Goal: Task Accomplishment & Management: Use online tool/utility

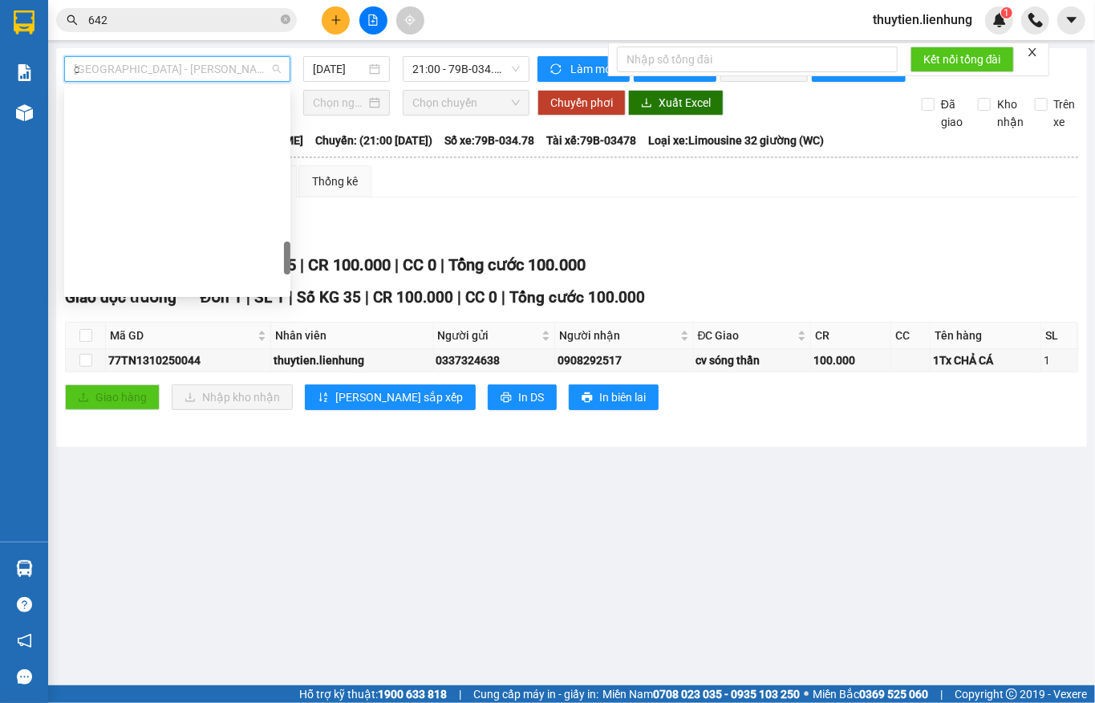
scroll to position [193, 0]
type input "ca"
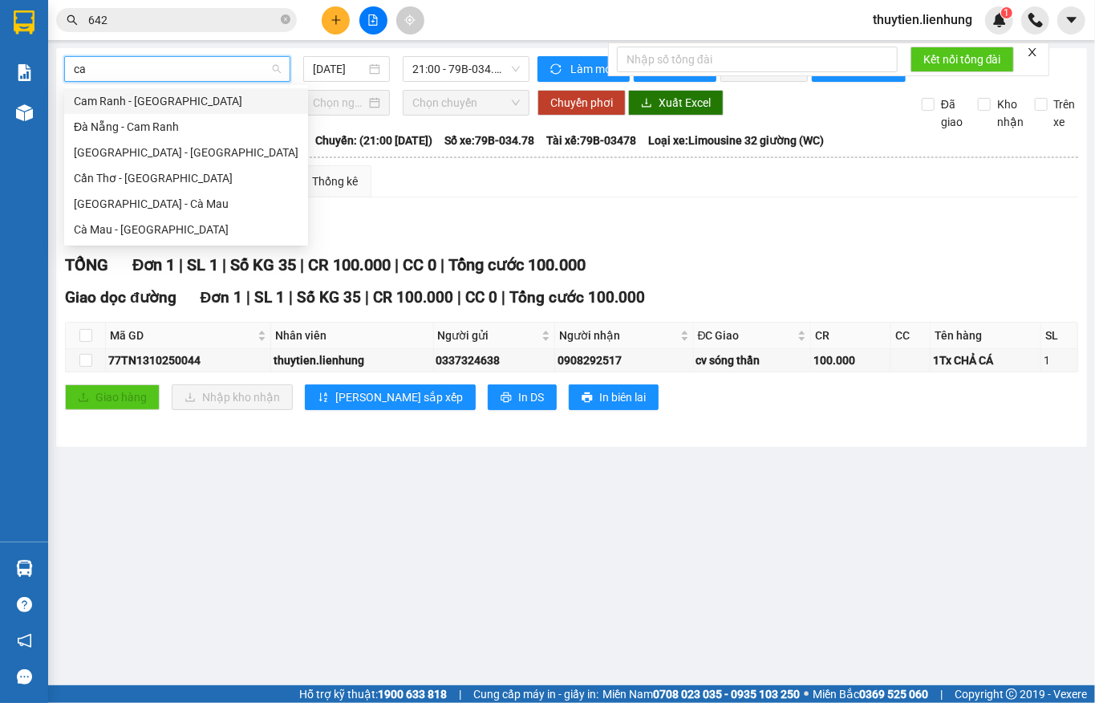
click at [136, 103] on div "Cam Ranh - [GEOGRAPHIC_DATA]" at bounding box center [186, 101] width 225 height 18
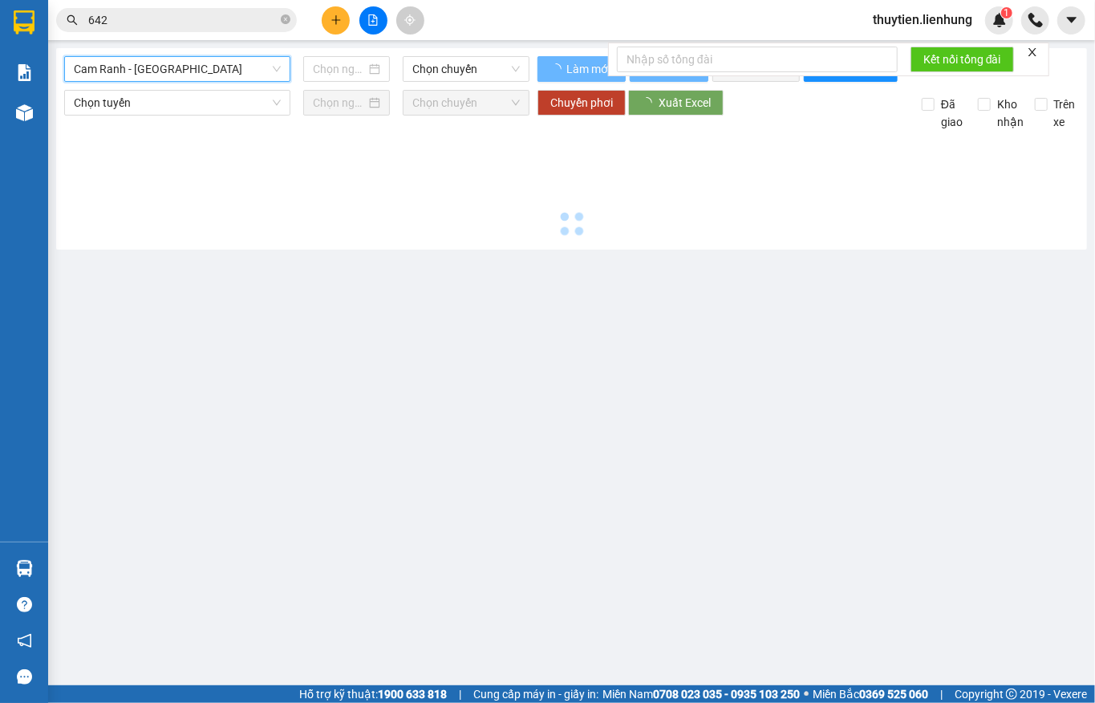
type input "[DATE]"
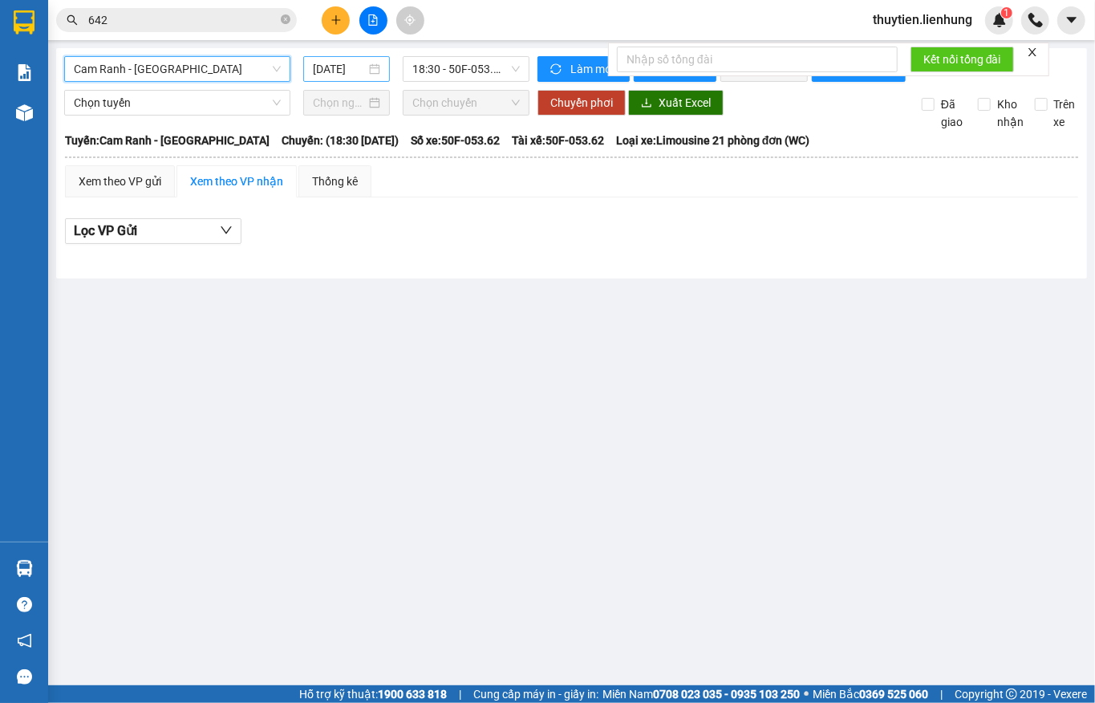
click at [345, 77] on input "[DATE]" at bounding box center [339, 69] width 53 height 18
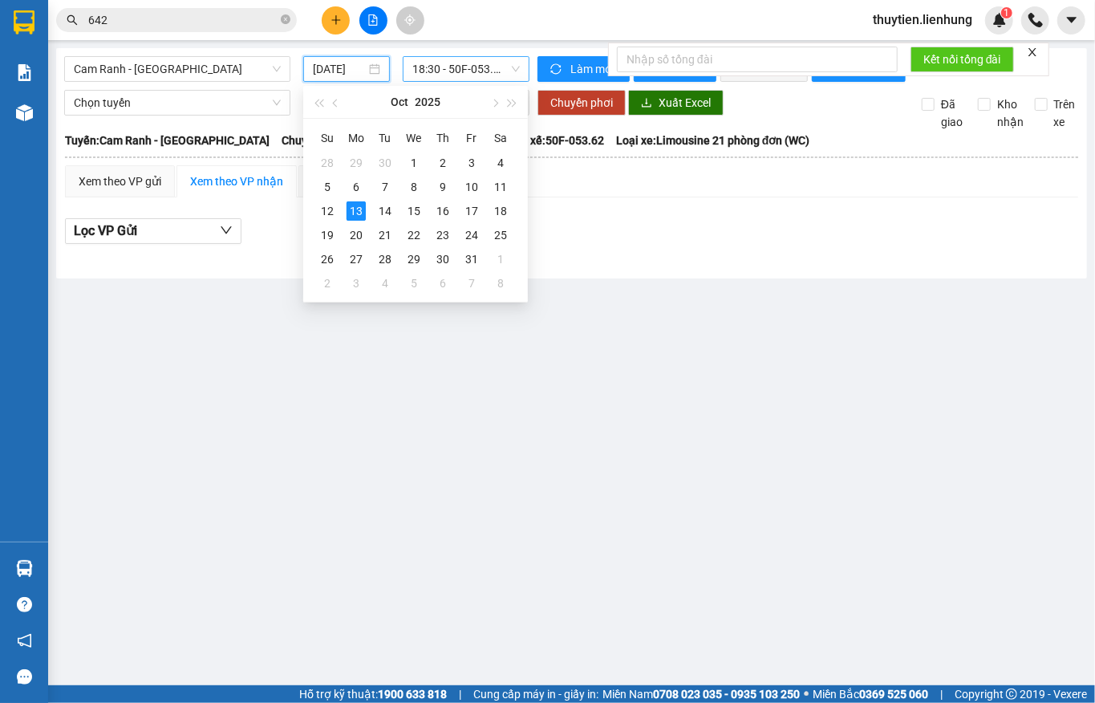
click at [424, 71] on span "18:30 - 50F-053.62" at bounding box center [465, 69] width 107 height 24
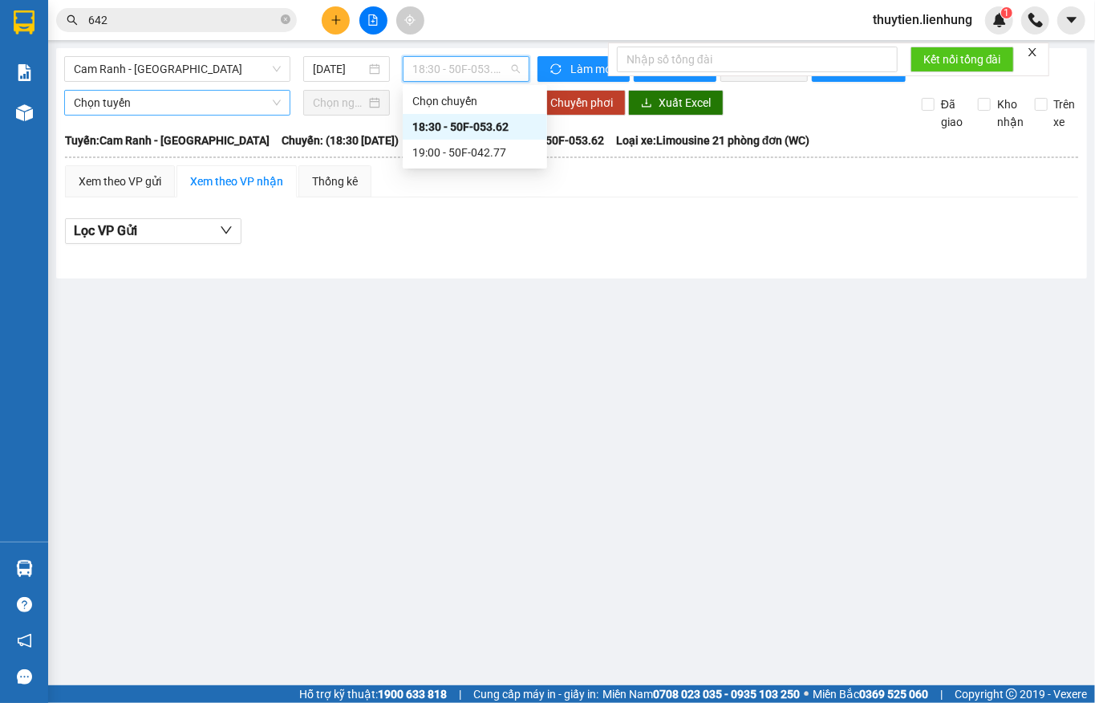
click at [212, 112] on span "Chọn tuyến" at bounding box center [177, 103] width 207 height 24
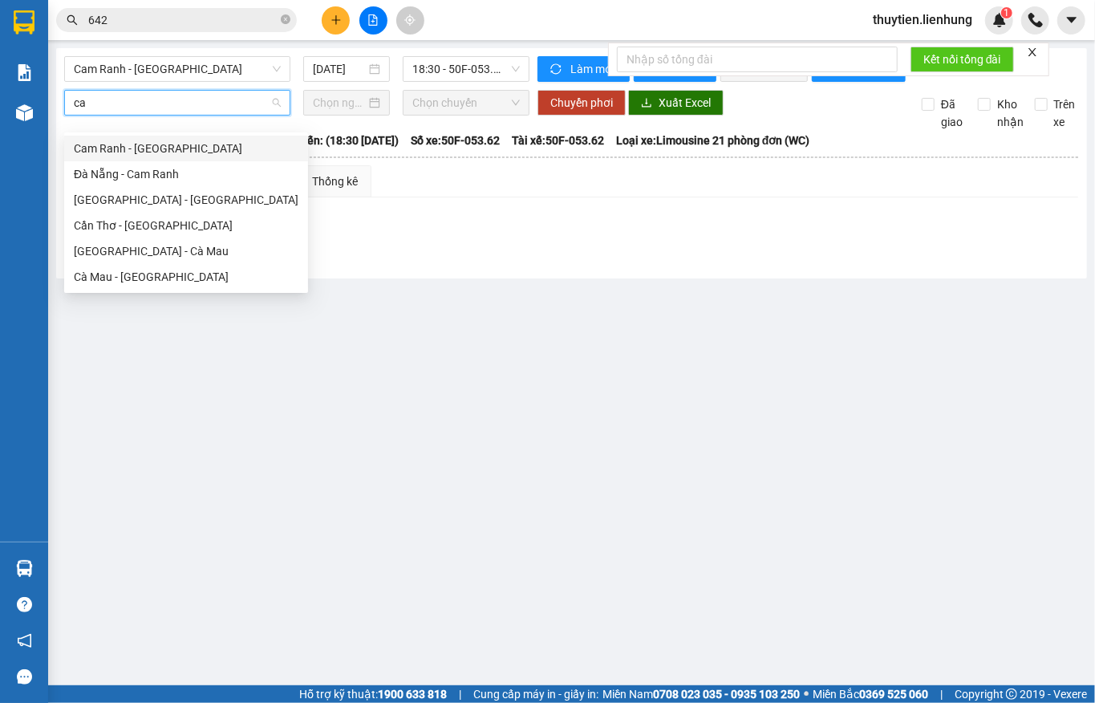
type input "c"
type input "ph"
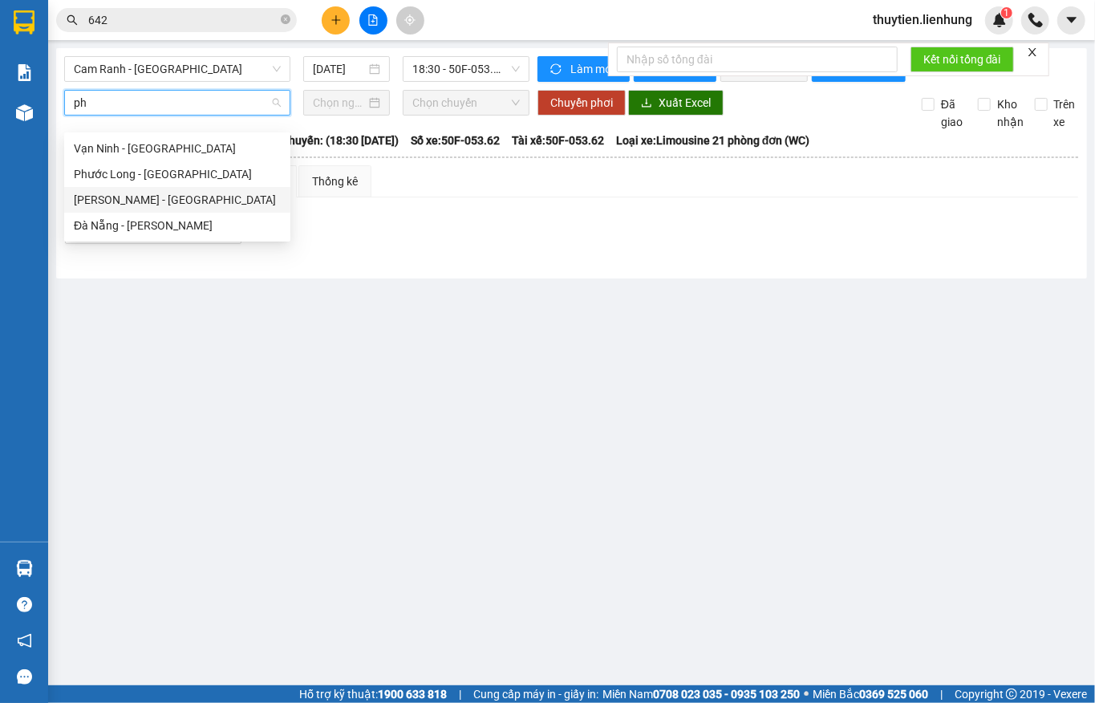
click at [107, 202] on div "[PERSON_NAME] - [GEOGRAPHIC_DATA]" at bounding box center [177, 200] width 207 height 18
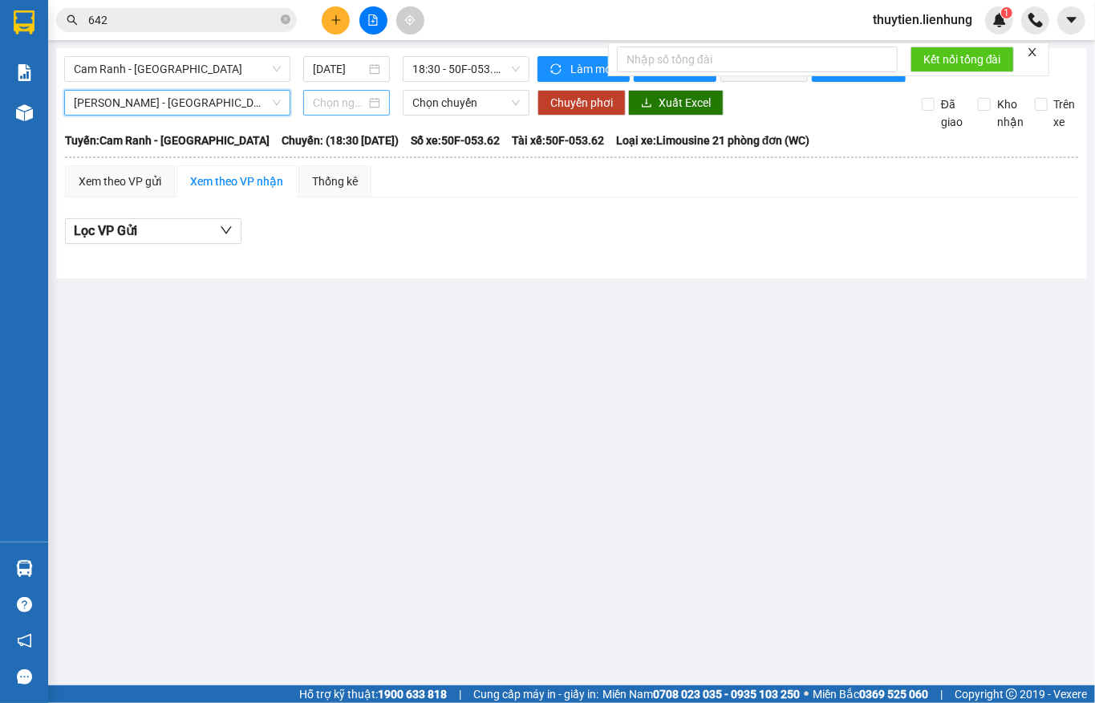
click at [351, 116] on div at bounding box center [346, 103] width 87 height 26
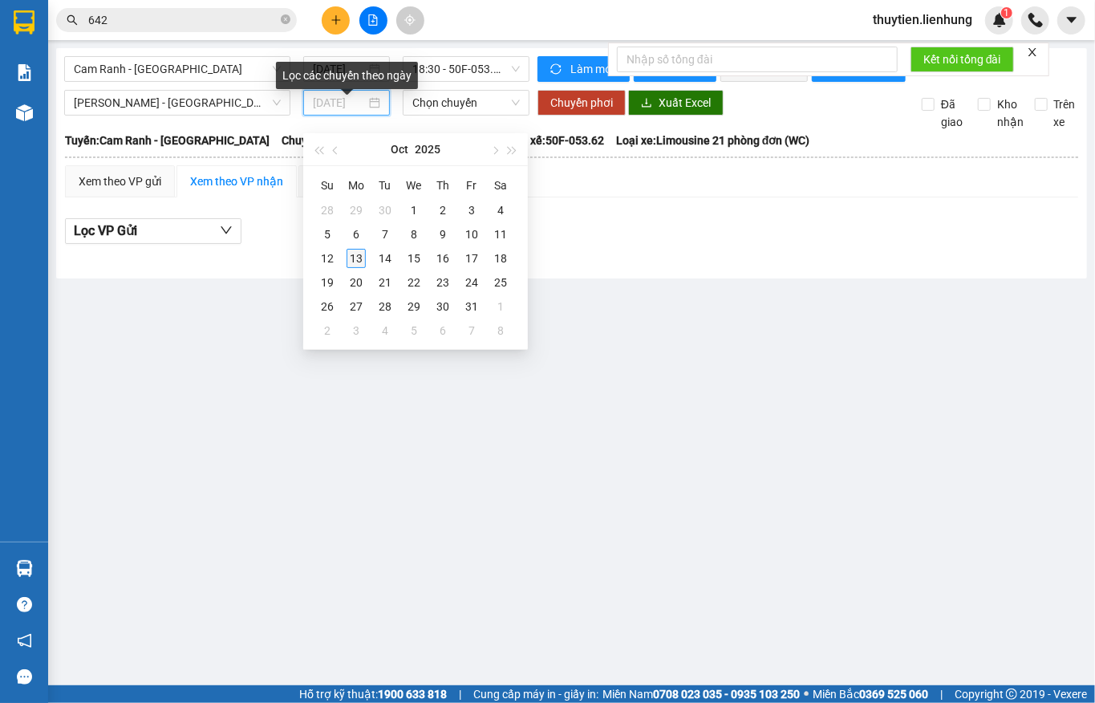
type input "[DATE]"
click at [356, 261] on div "13" at bounding box center [356, 258] width 19 height 19
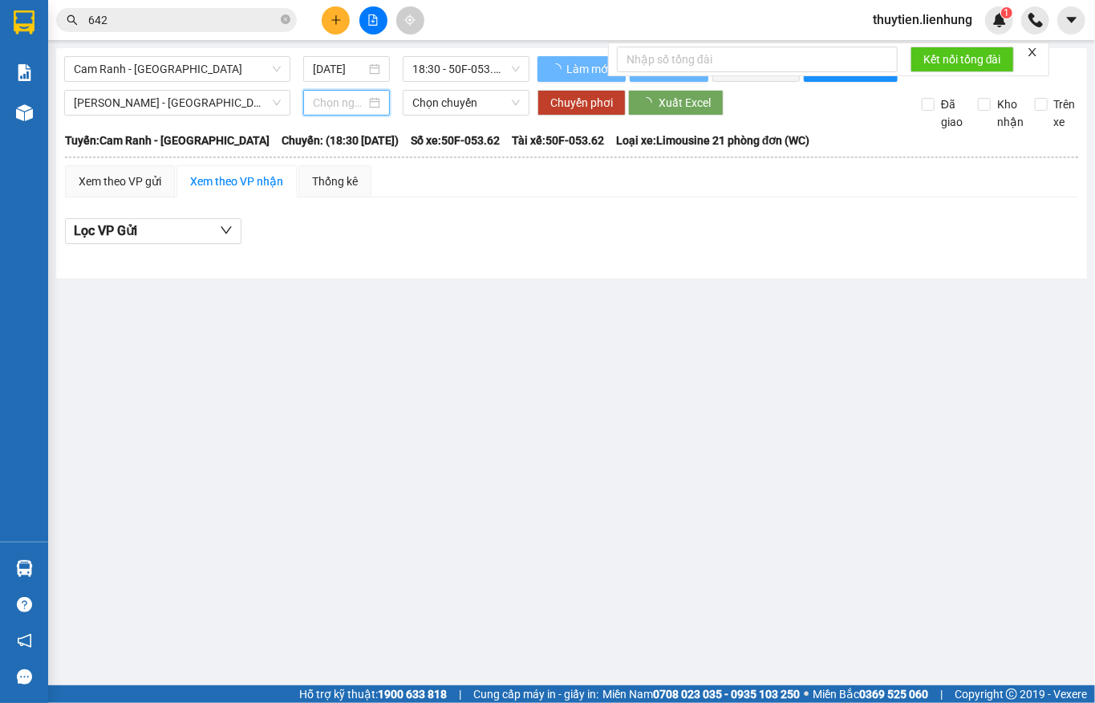
type input "[DATE]"
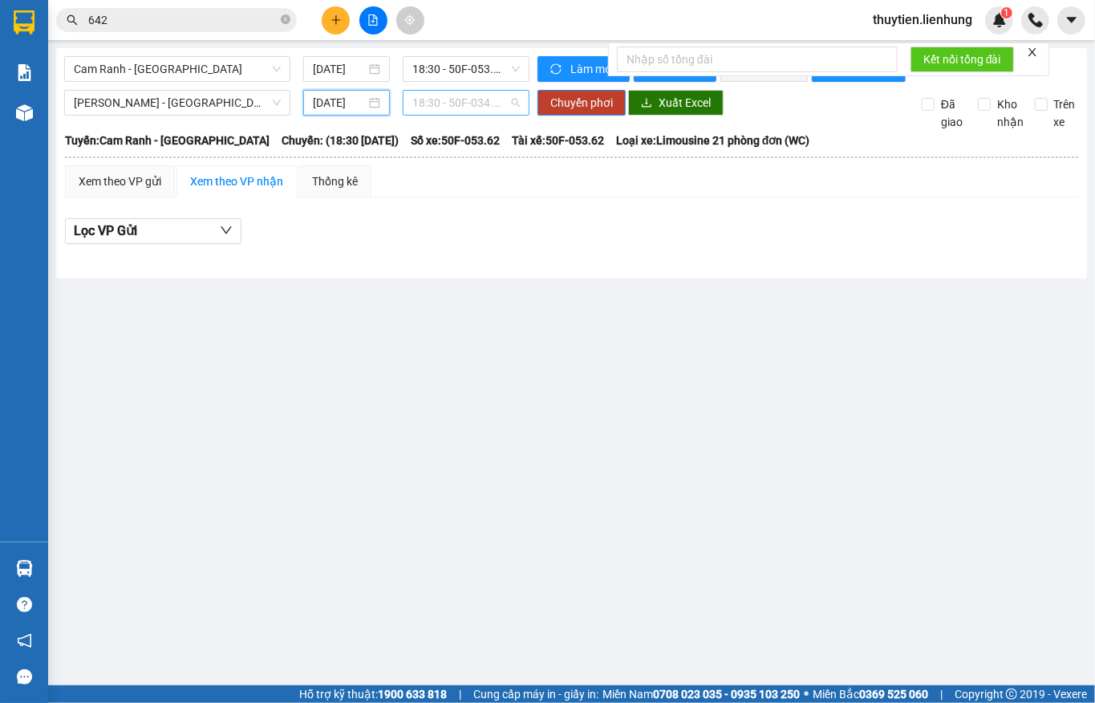
click at [462, 114] on span "18:30 - 50F-034.68" at bounding box center [465, 103] width 107 height 24
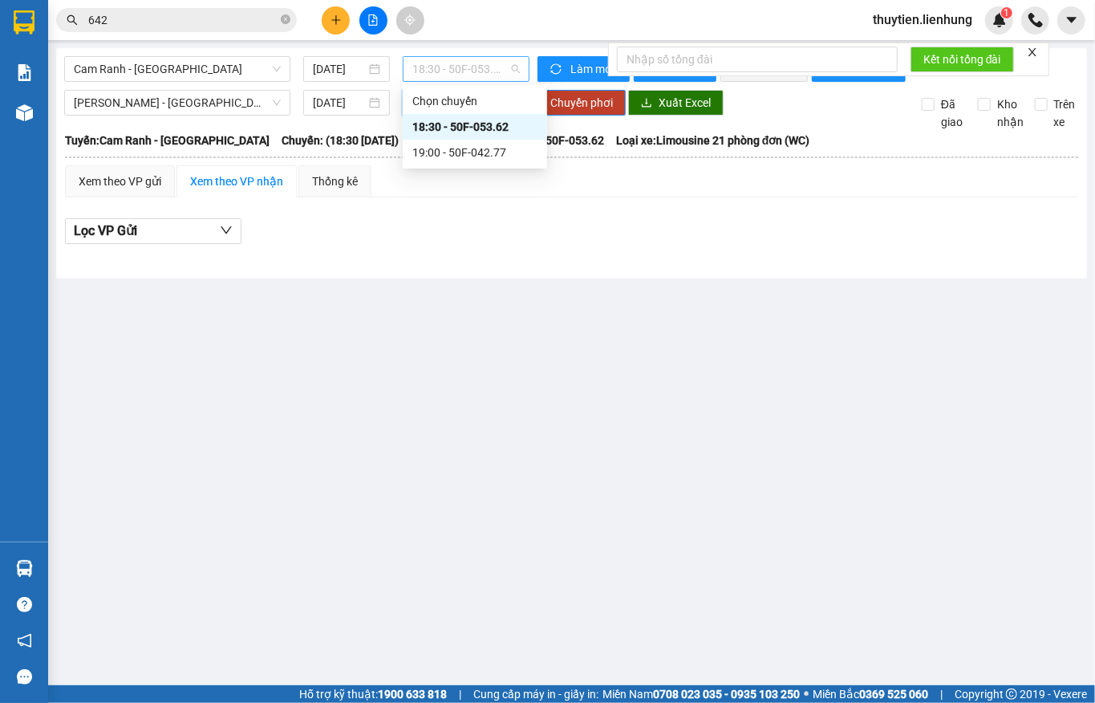
click at [446, 58] on span "18:30 - 50F-053.62" at bounding box center [465, 69] width 107 height 24
click at [449, 155] on div "19:00 - 50F-042.77" at bounding box center [474, 153] width 125 height 18
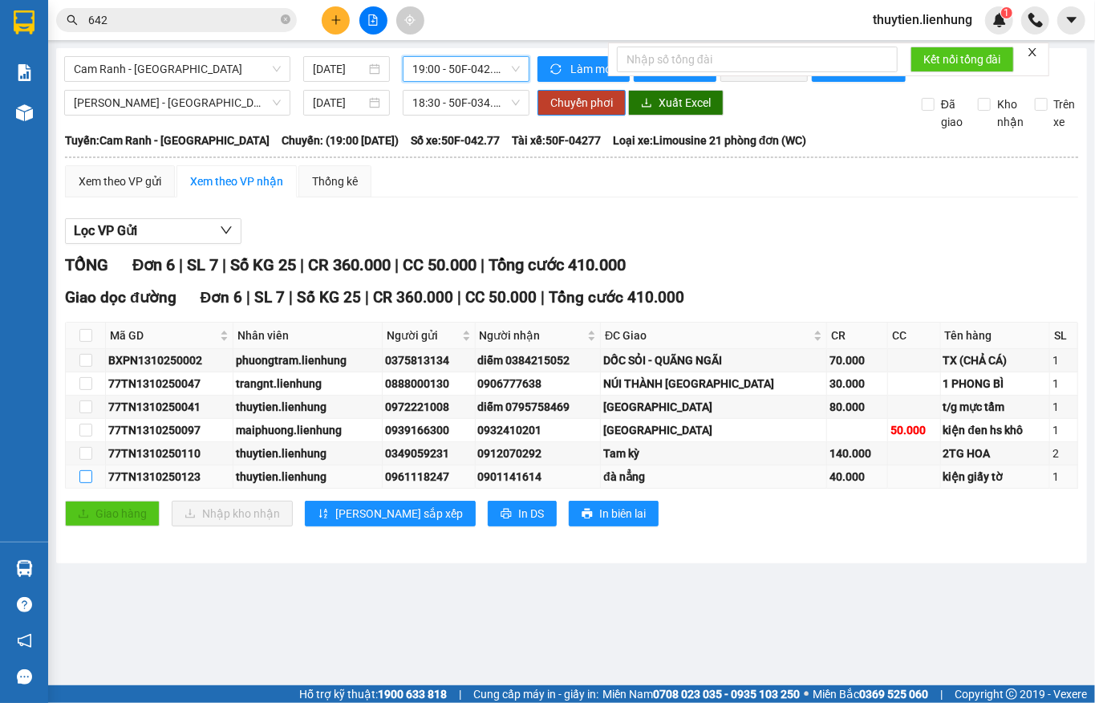
click at [83, 483] on input "checkbox" at bounding box center [85, 476] width 13 height 13
checkbox input "true"
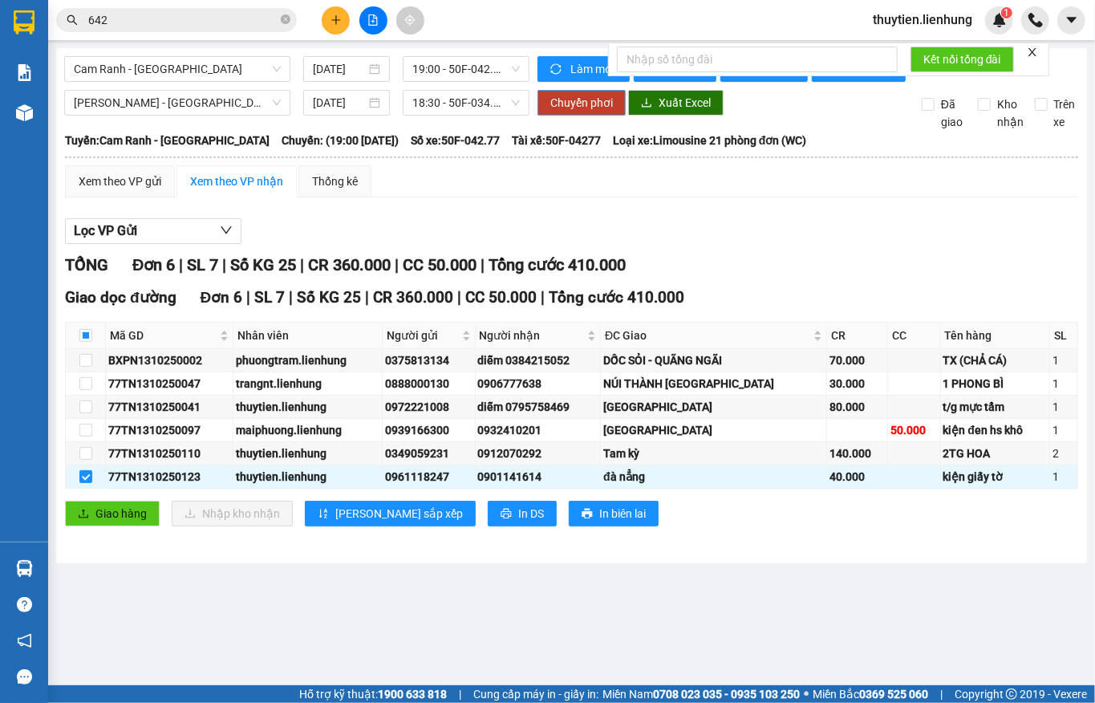
click at [566, 112] on span "Chuyển phơi" at bounding box center [581, 103] width 63 height 18
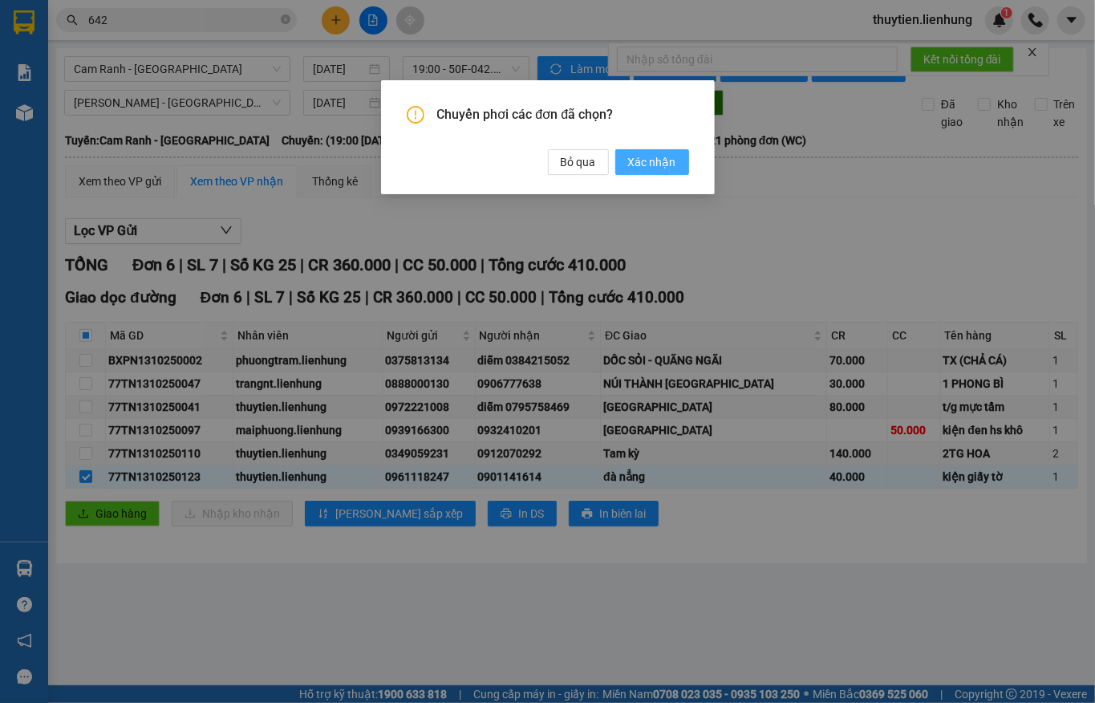
click at [630, 164] on span "Xác nhận" at bounding box center [652, 162] width 48 height 18
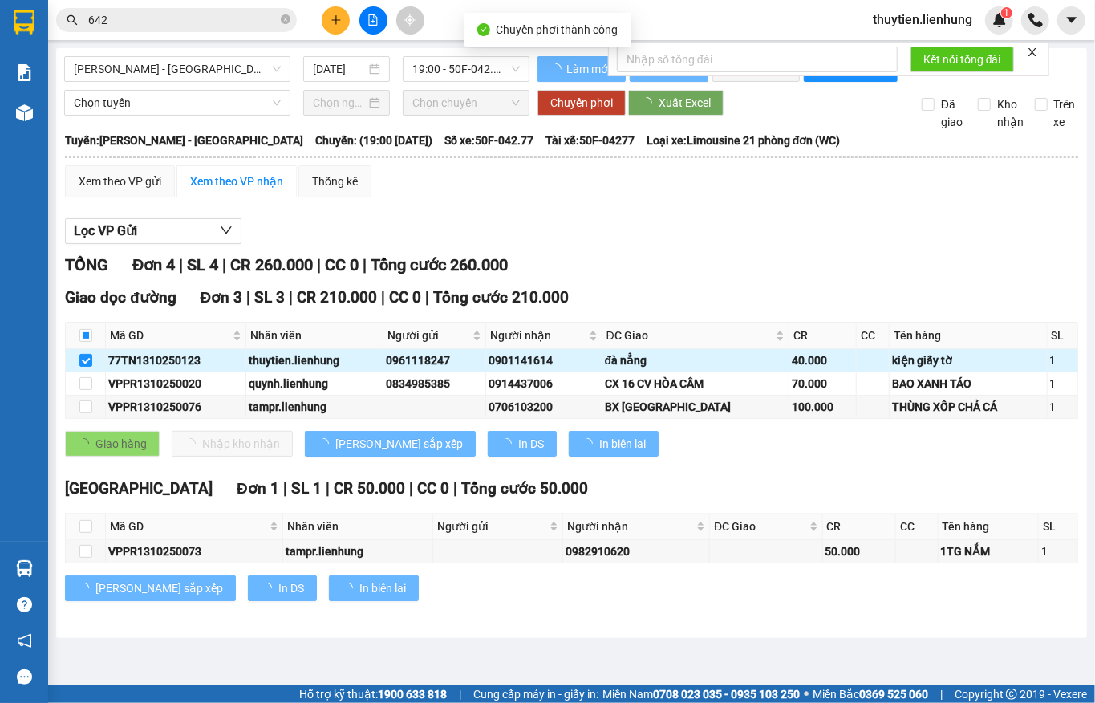
checkbox input "false"
